Goal: Obtain resource: Download file/media

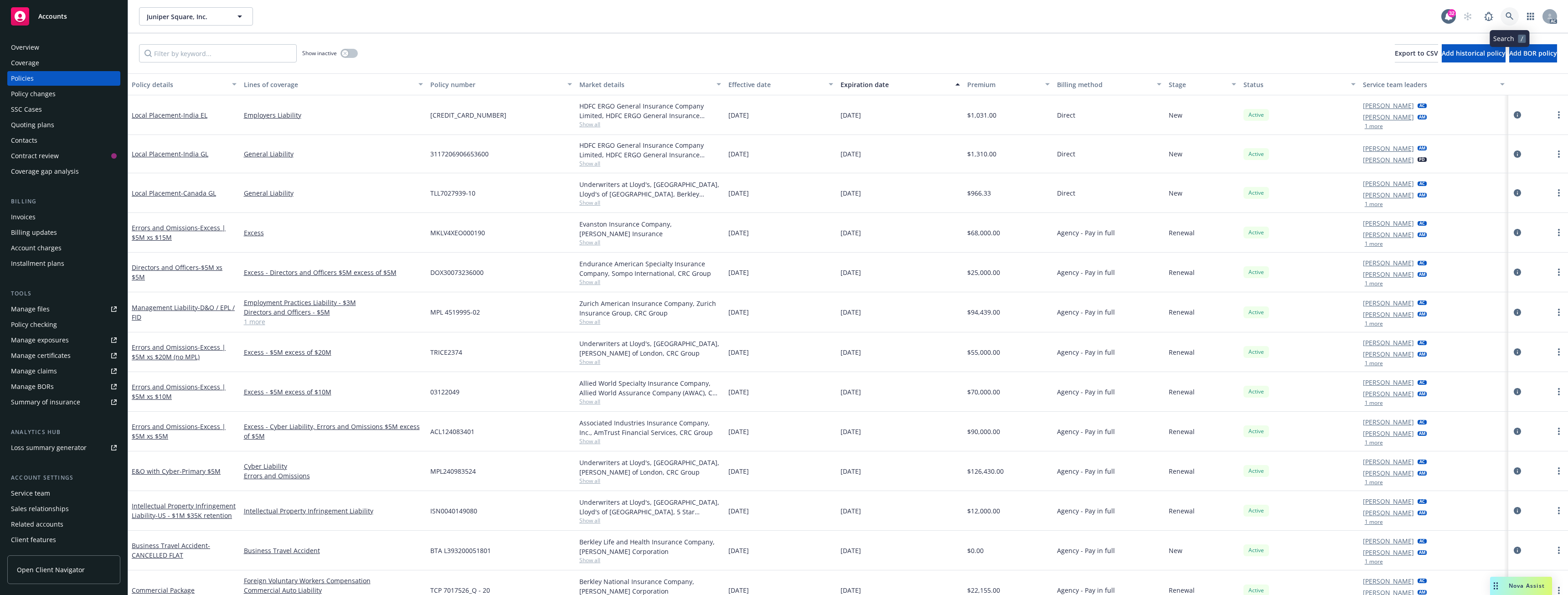
click at [1502, 18] on link at bounding box center [1510, 16] width 18 height 18
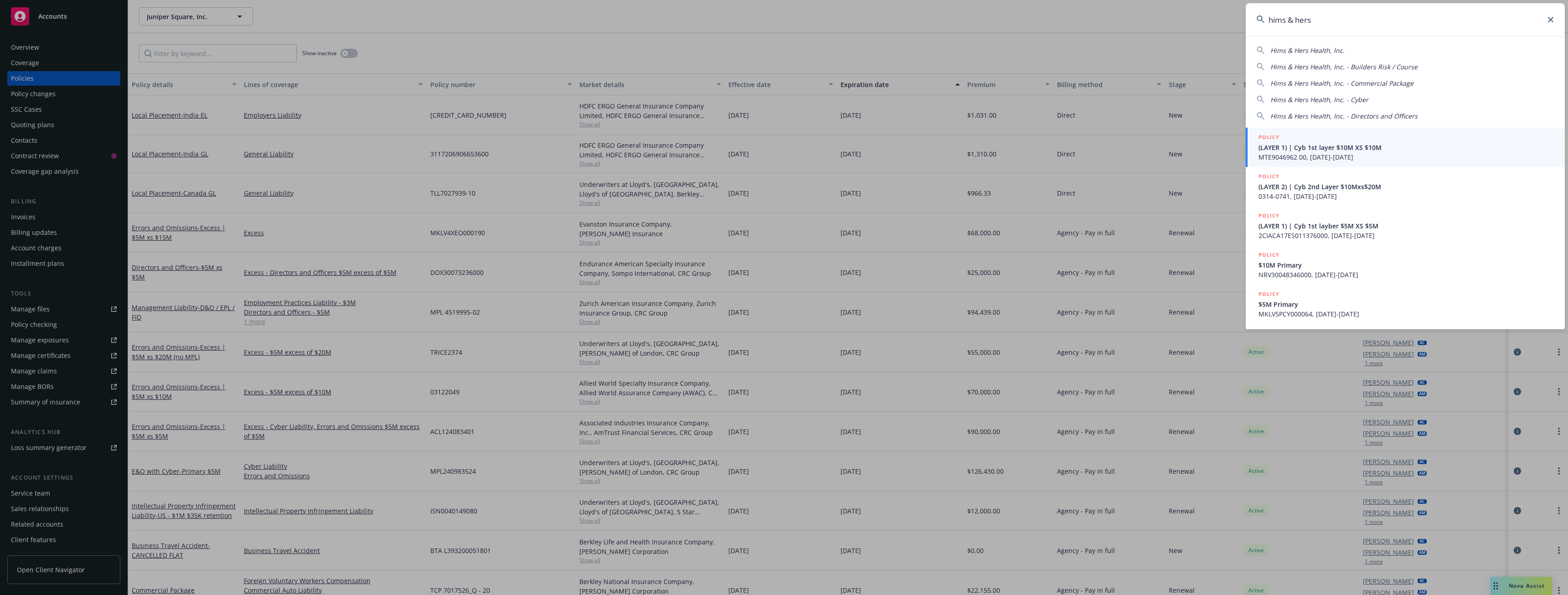
click at [1318, 48] on span "Hims & Hers Health, Inc." at bounding box center [1307, 51] width 74 height 9
type input "Hims & Hers Health, Inc."
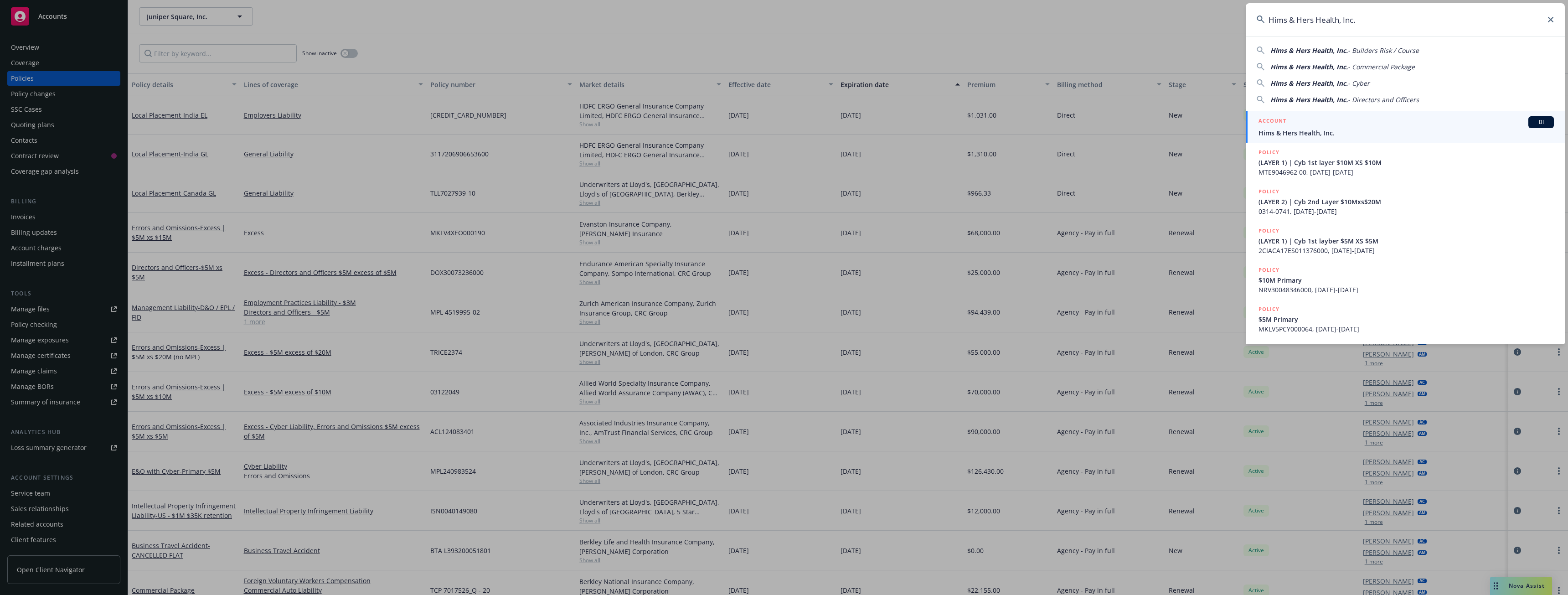
click at [1290, 124] on div "ACCOUNT BI" at bounding box center [1406, 122] width 295 height 12
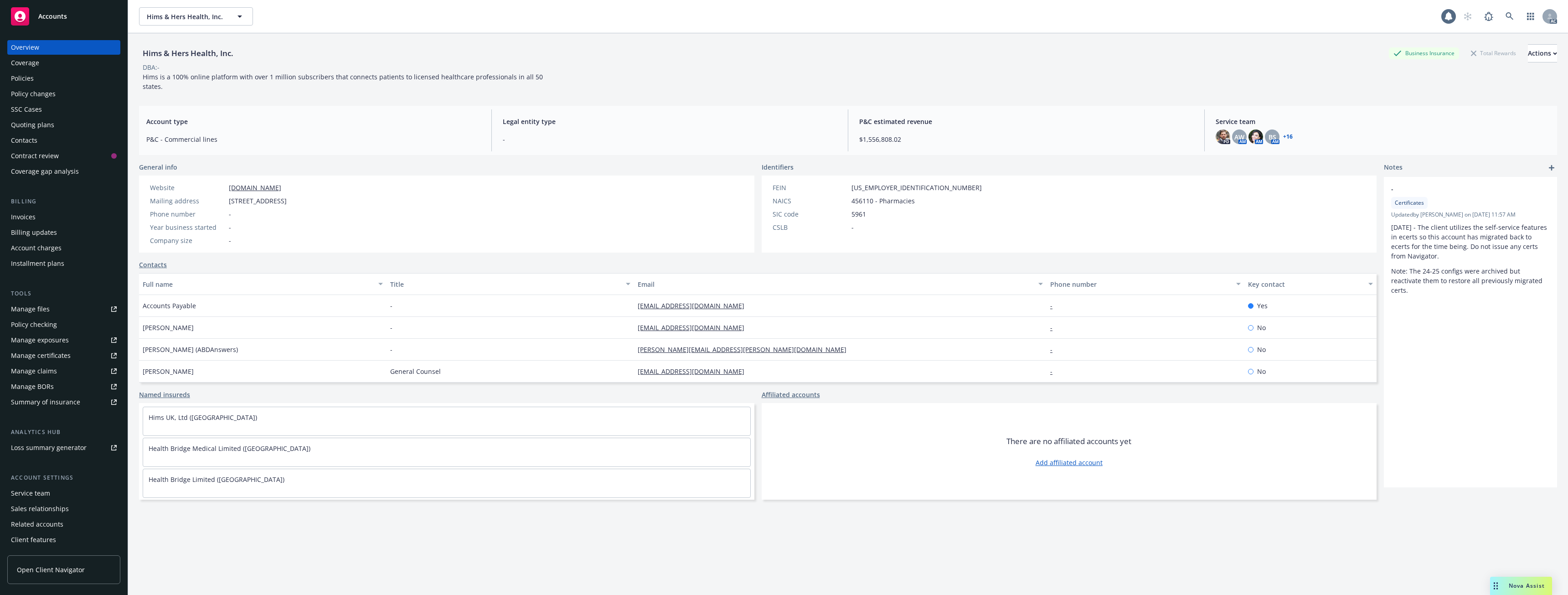
click at [24, 81] on div "Policies" at bounding box center [22, 79] width 23 height 15
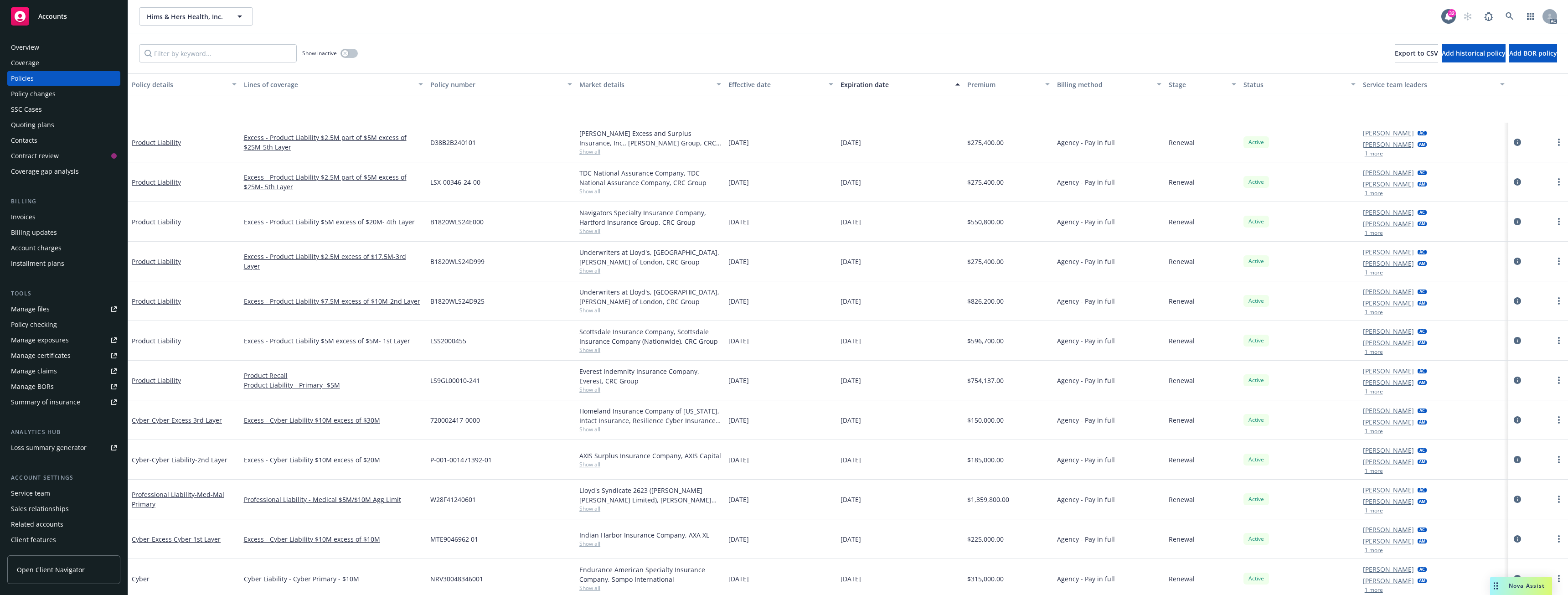
scroll to position [137, 0]
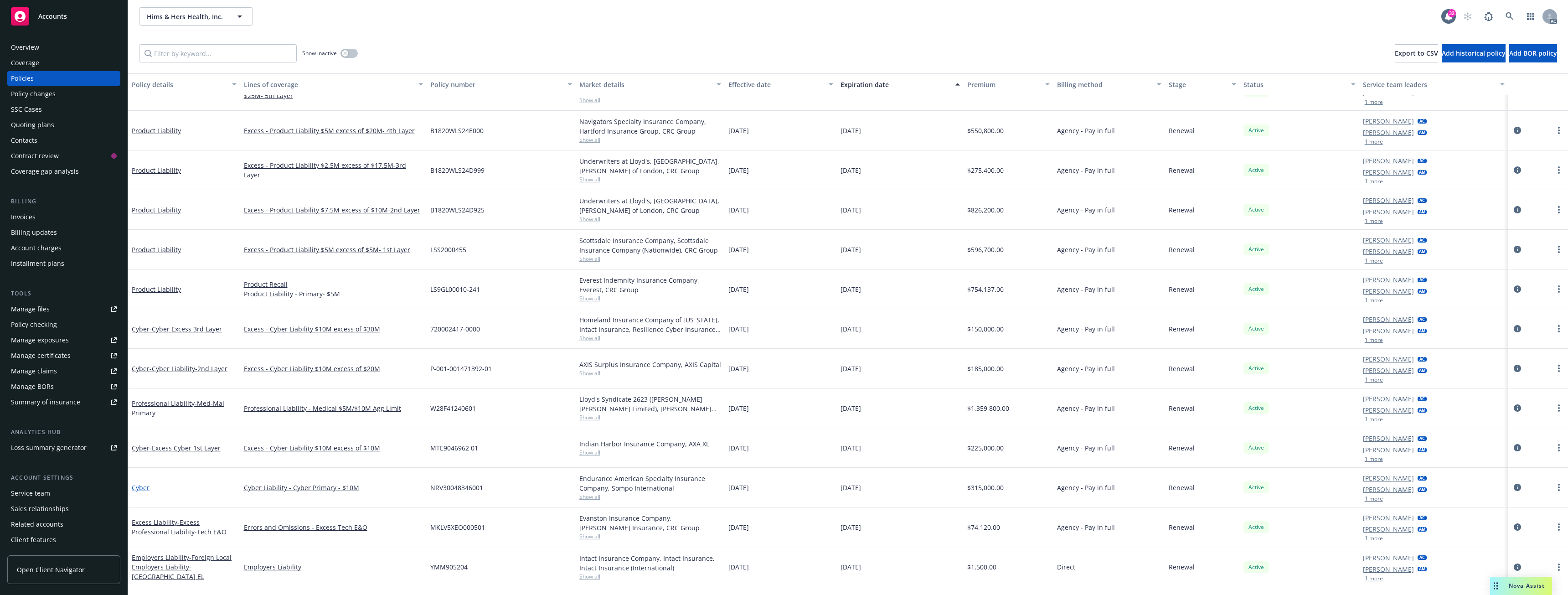
click at [142, 490] on link "Cyber" at bounding box center [140, 488] width 18 height 9
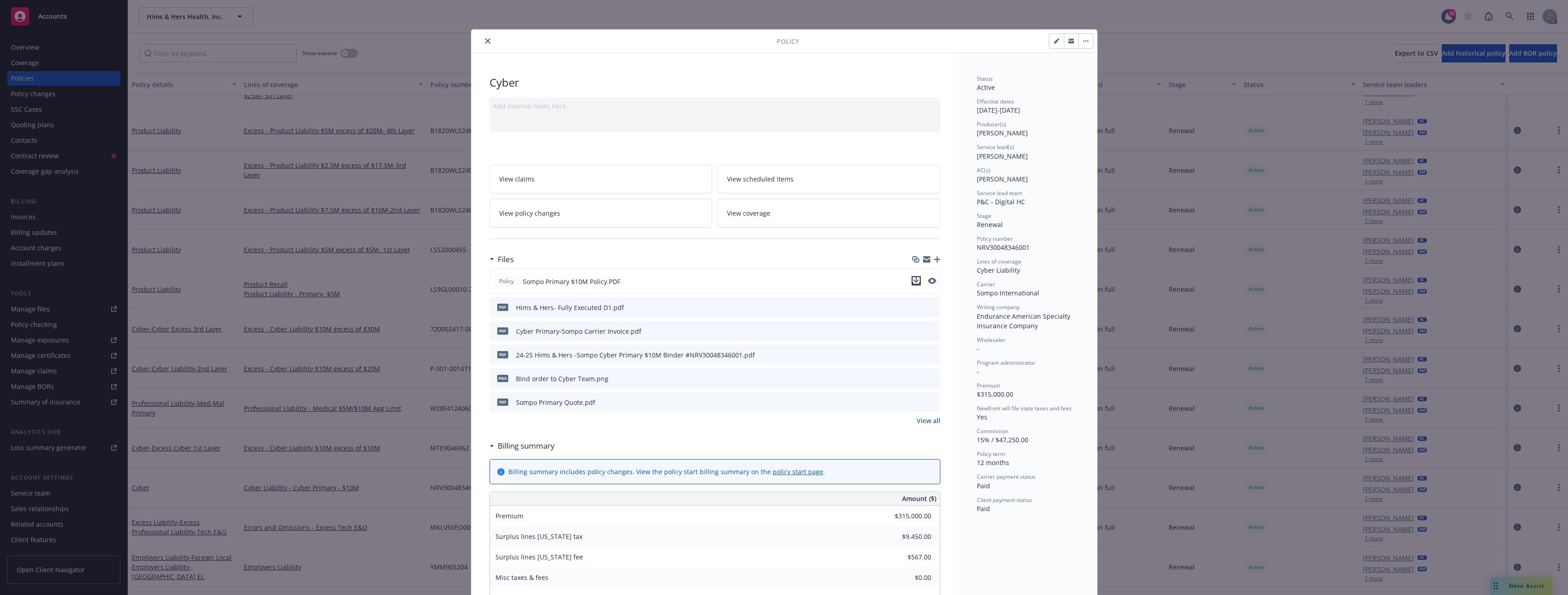
click at [912, 281] on icon "download file" at bounding box center [916, 281] width 7 height 7
click at [483, 37] on button "close" at bounding box center [488, 41] width 11 height 11
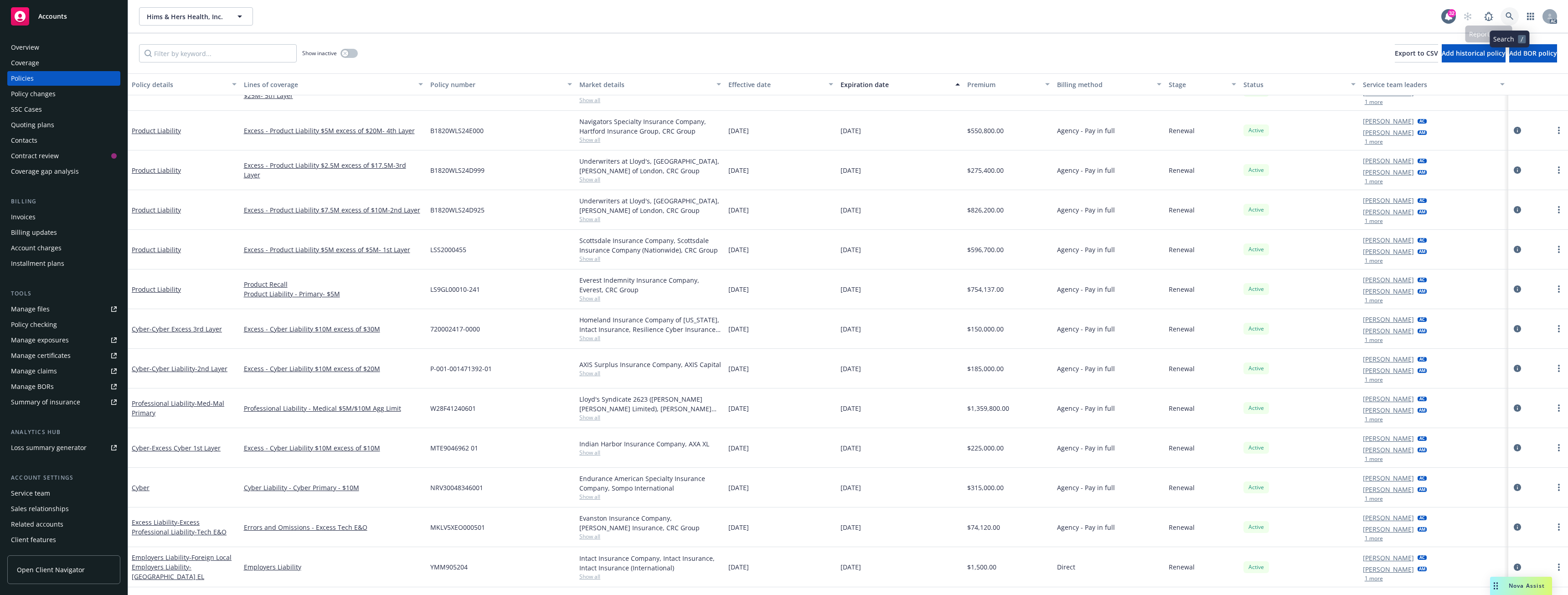
click at [1512, 14] on icon at bounding box center [1509, 16] width 8 height 8
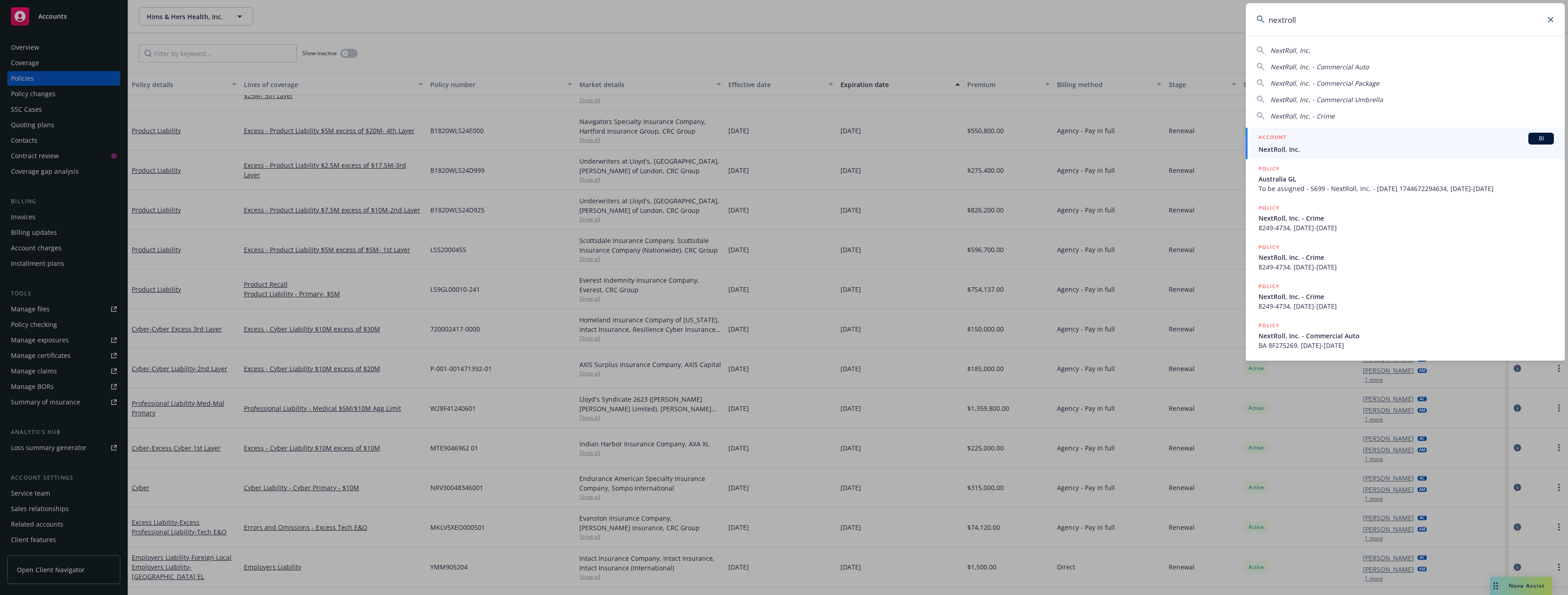
type input "nextroll"
click at [1289, 137] on div "ACCOUNT BI" at bounding box center [1406, 138] width 295 height 12
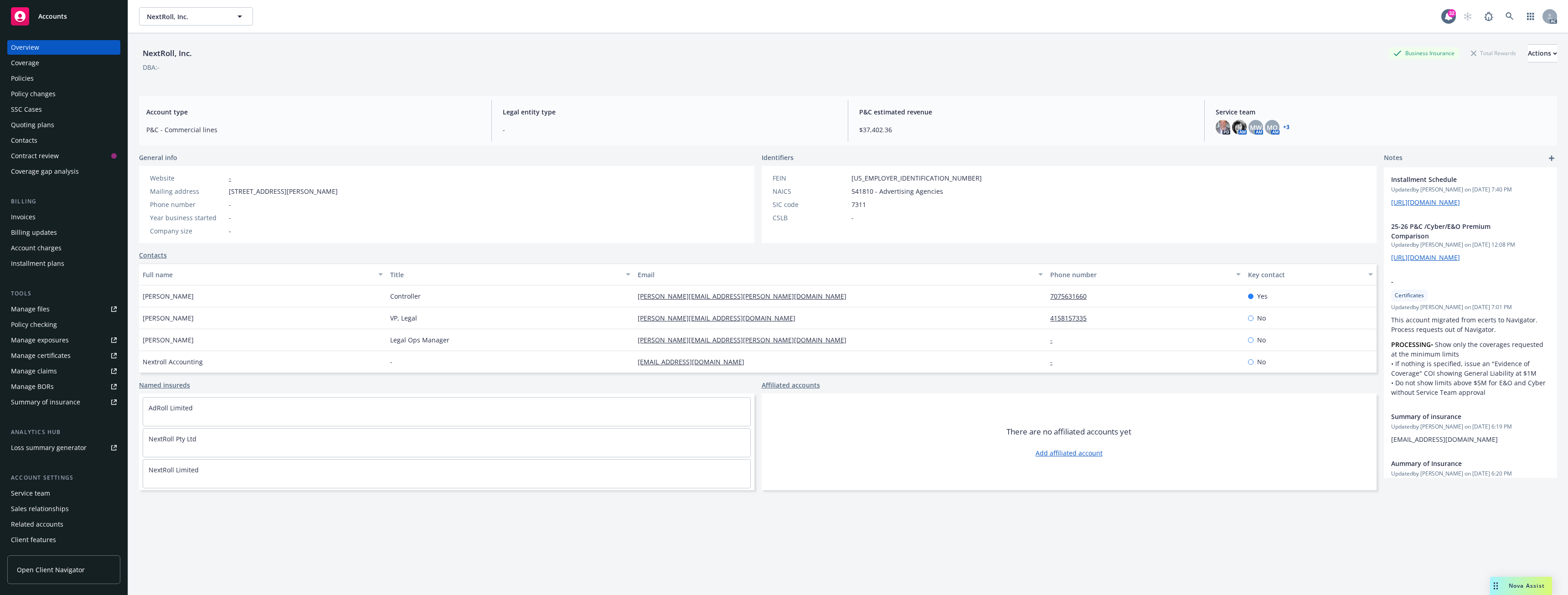
click at [41, 81] on div "Policies" at bounding box center [64, 79] width 106 height 15
